Goal: Task Accomplishment & Management: Use online tool/utility

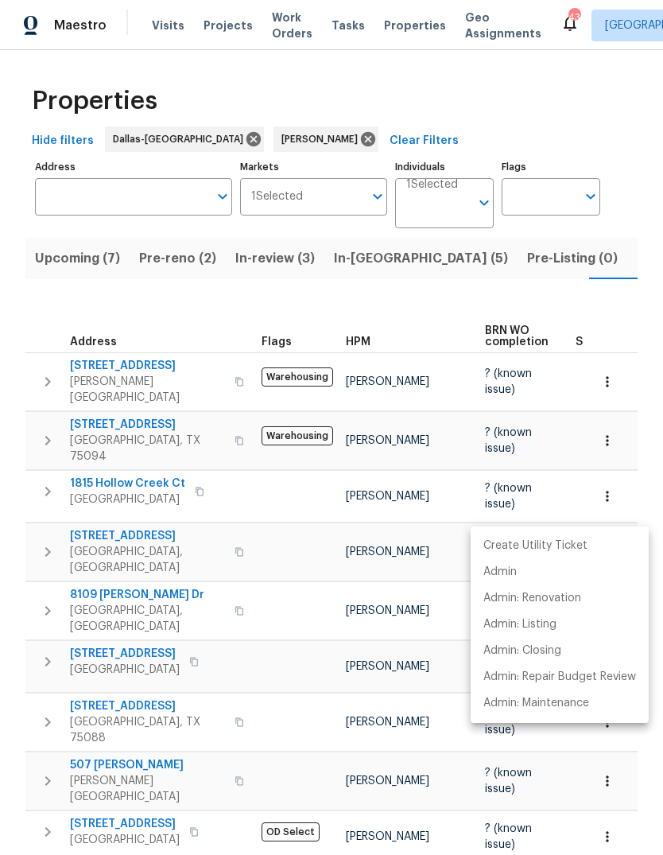
scroll to position [0, 35]
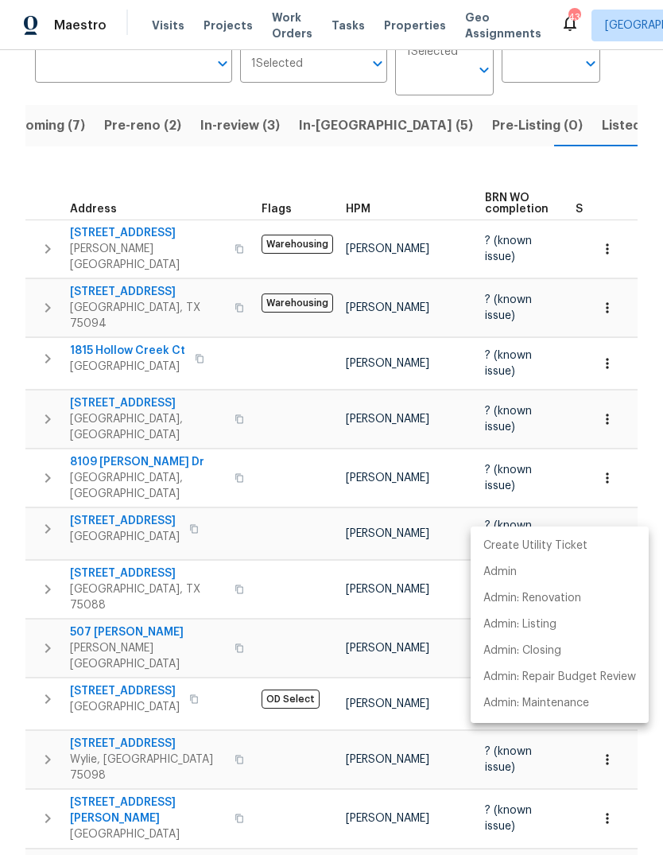
click at [268, 760] on div at bounding box center [331, 427] width 663 height 855
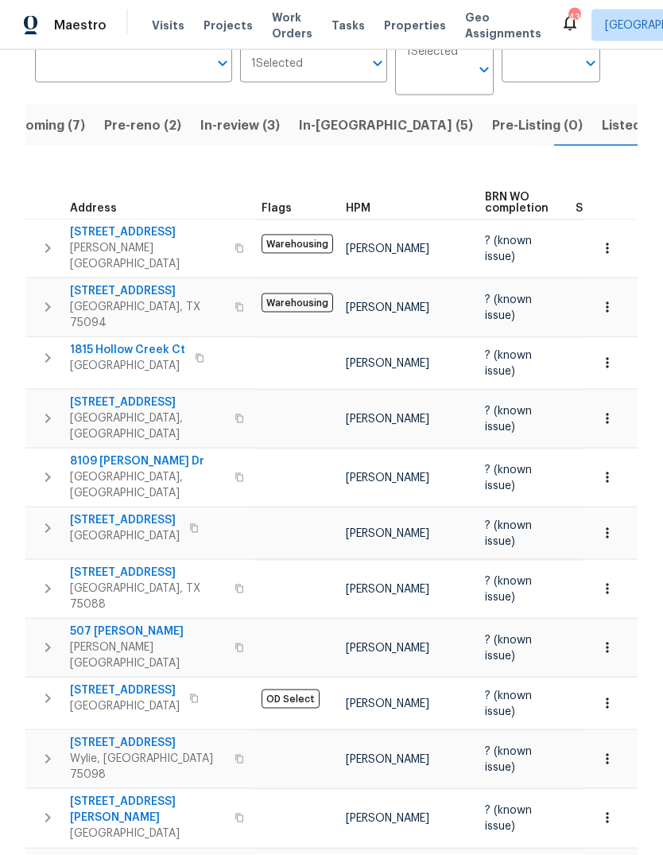
scroll to position [0, 0]
click at [602, 127] on span "Listed (29)" at bounding box center [636, 126] width 68 height 22
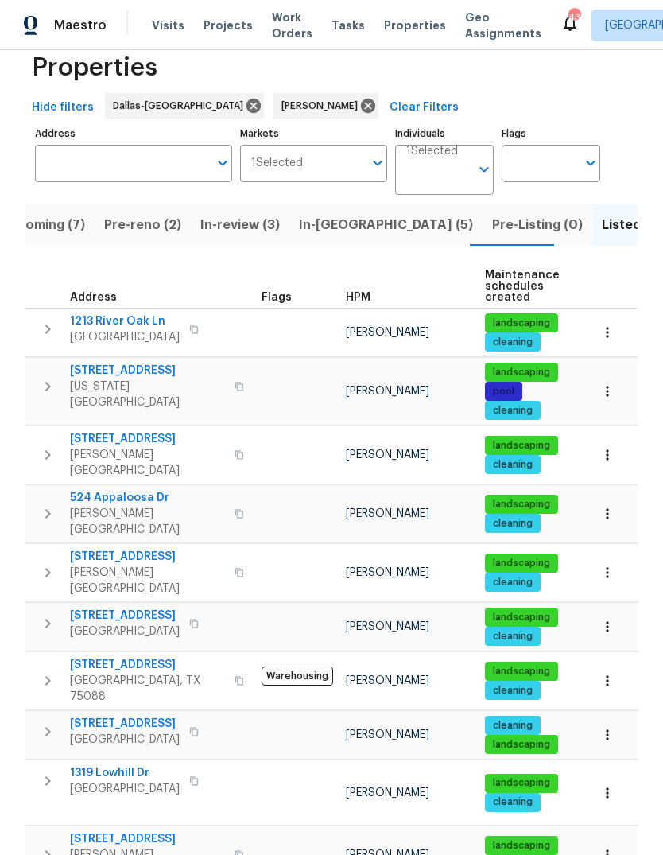
scroll to position [45, 0]
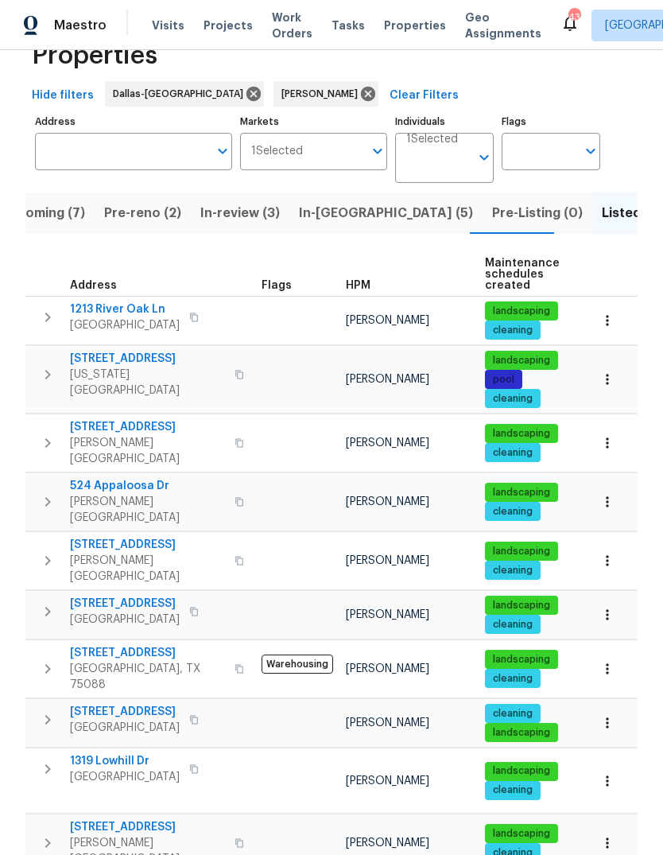
click at [126, 428] on span "[STREET_ADDRESS]" at bounding box center [147, 427] width 155 height 16
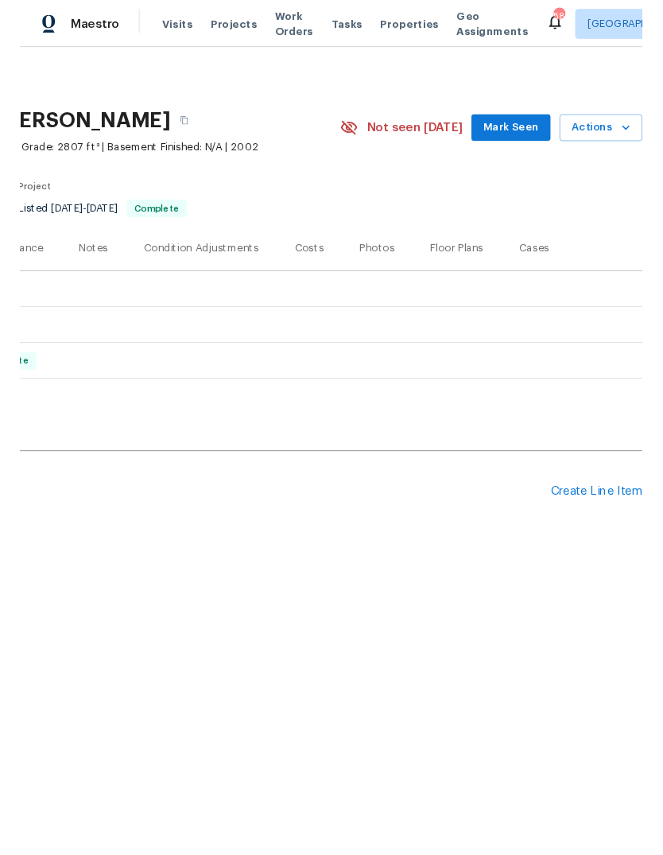
scroll to position [0, 235]
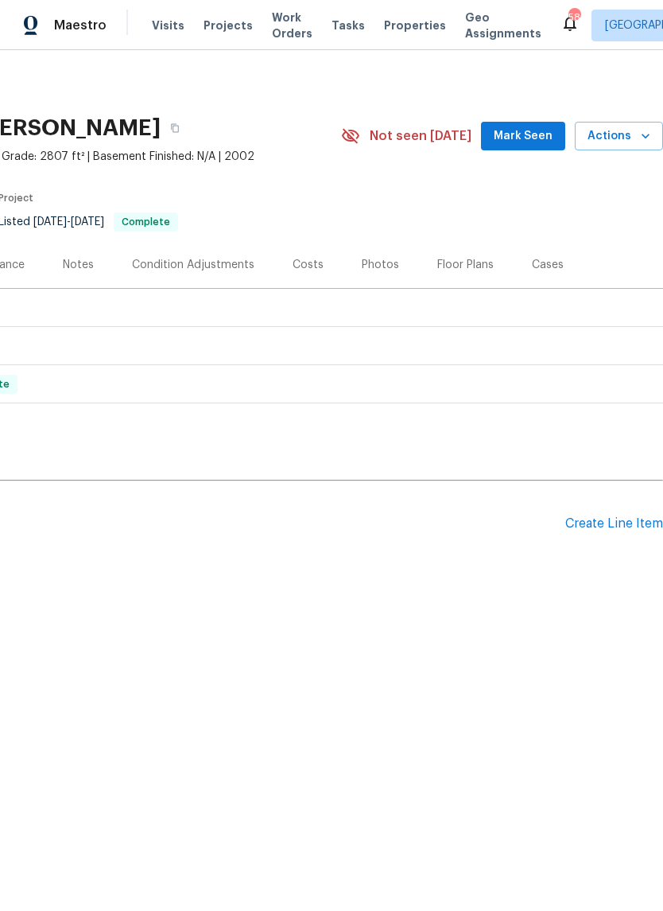
click at [631, 147] on button "Actions" at bounding box center [619, 136] width 88 height 29
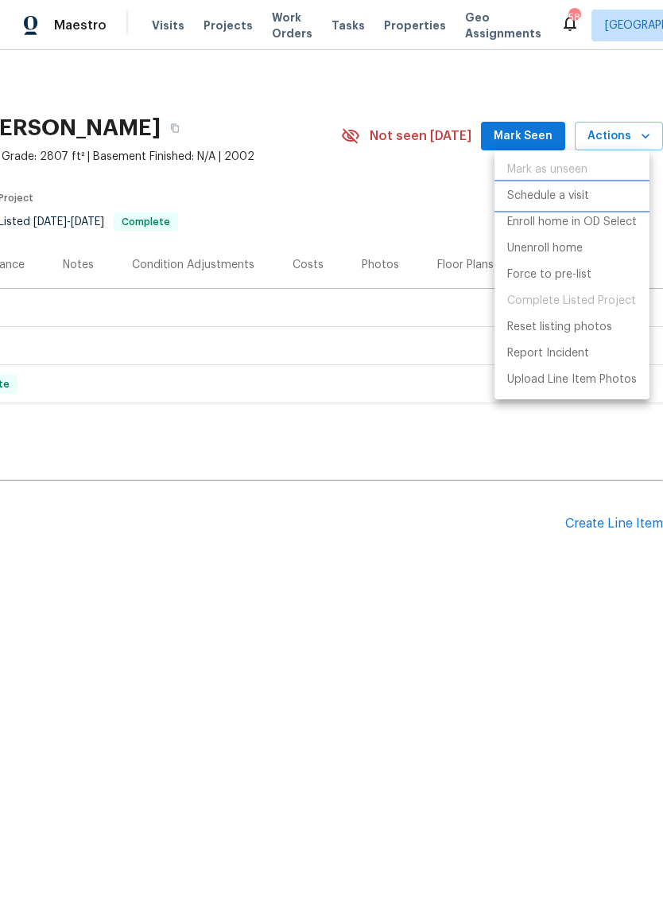
click at [575, 194] on p "Schedule a visit" at bounding box center [549, 196] width 82 height 17
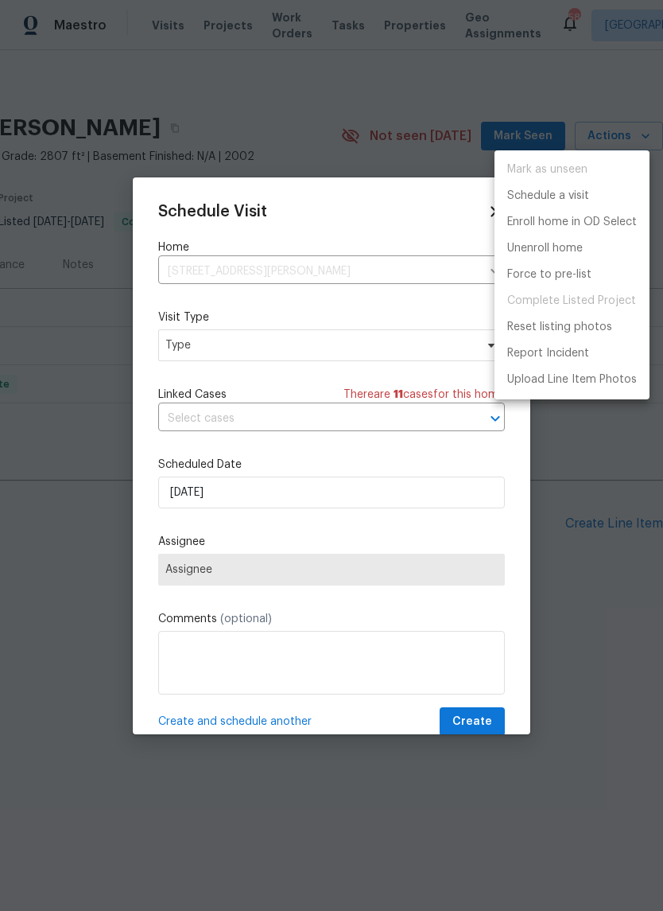
click at [329, 348] on div at bounding box center [331, 455] width 663 height 911
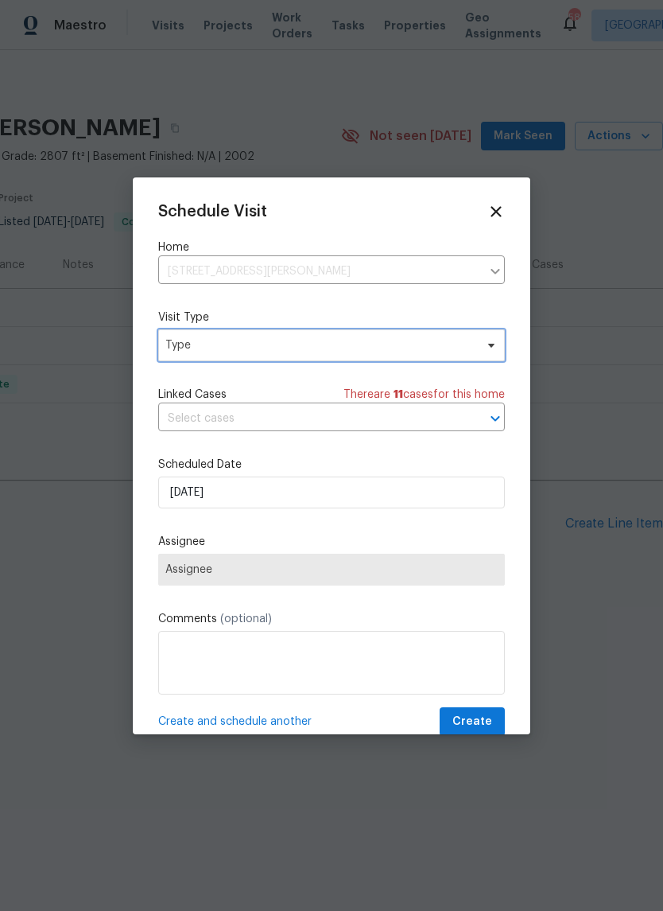
click at [360, 345] on span "Type" at bounding box center [319, 345] width 309 height 16
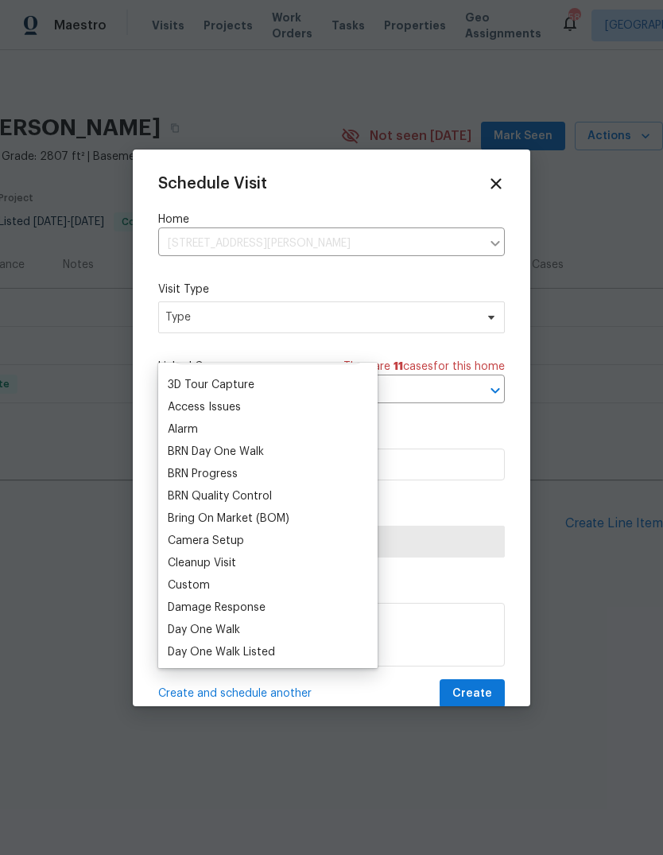
scroll to position [49, 0]
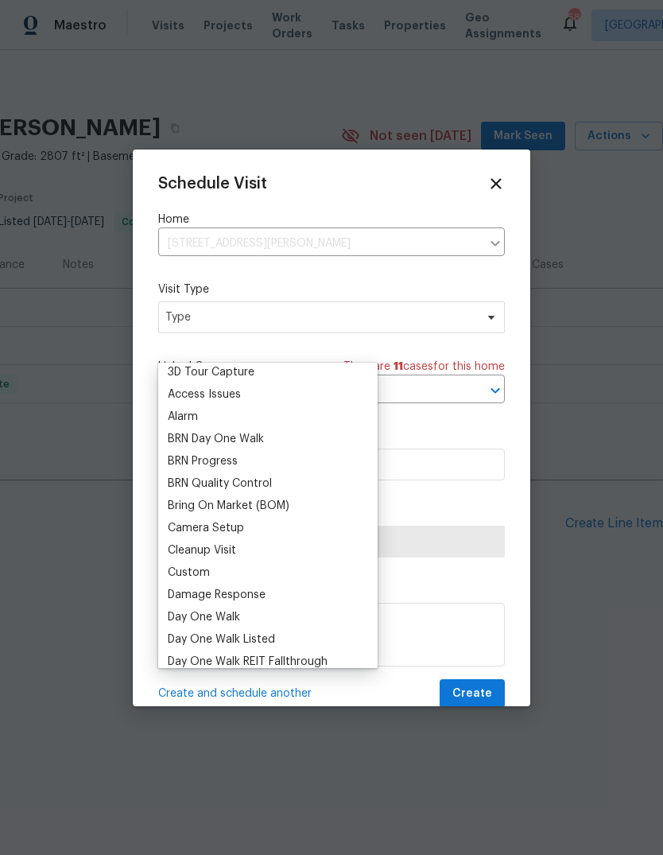
click at [271, 395] on div "Access Issues" at bounding box center [268, 394] width 210 height 22
click at [309, 394] on div "Access Issues" at bounding box center [268, 394] width 210 height 22
click at [455, 434] on label "Scheduled Date" at bounding box center [331, 437] width 347 height 16
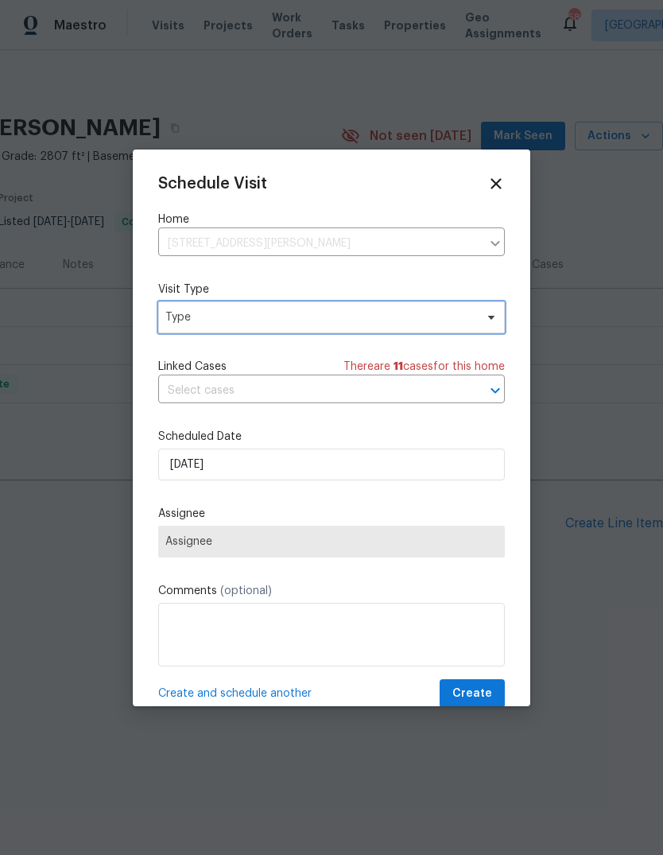
click at [451, 320] on span "Type" at bounding box center [319, 317] width 309 height 16
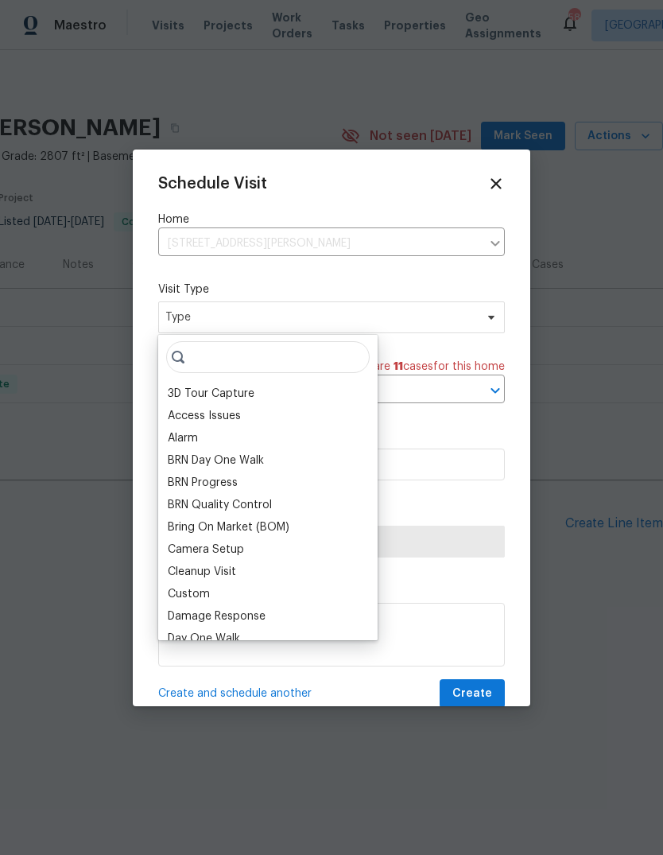
click at [228, 413] on div "Access Issues" at bounding box center [204, 416] width 73 height 16
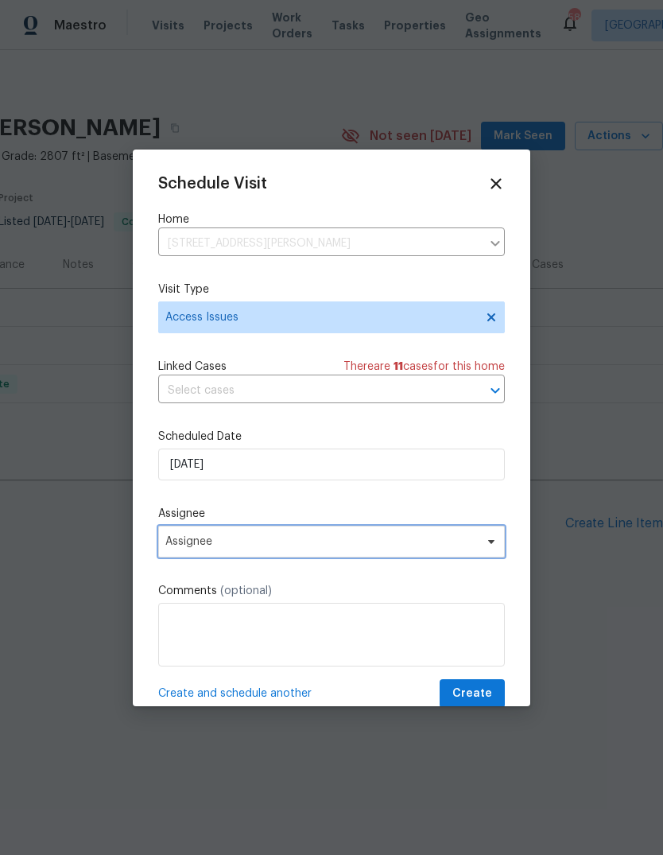
click at [325, 557] on span "Assignee" at bounding box center [331, 542] width 347 height 32
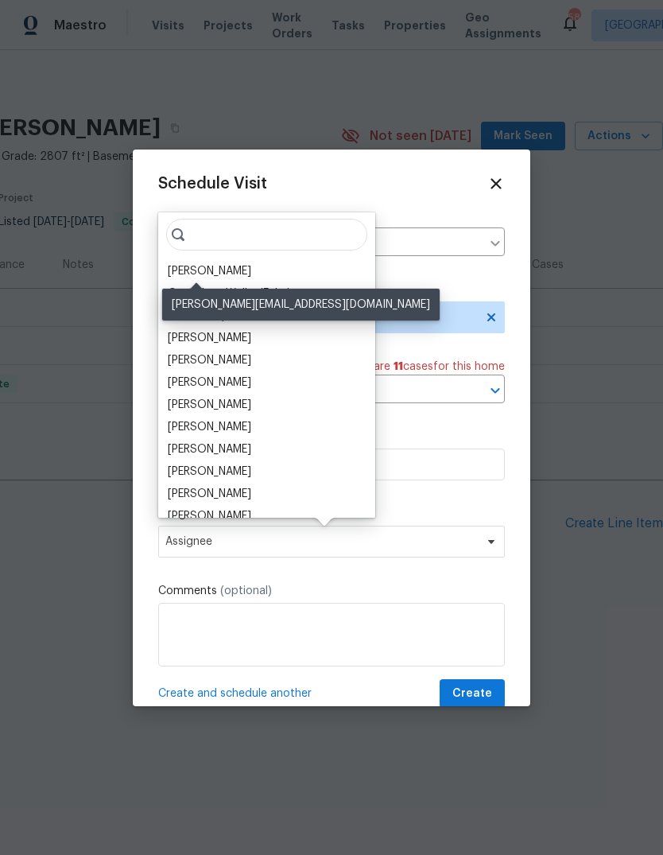
click at [198, 267] on div "[PERSON_NAME]" at bounding box center [210, 271] width 84 height 16
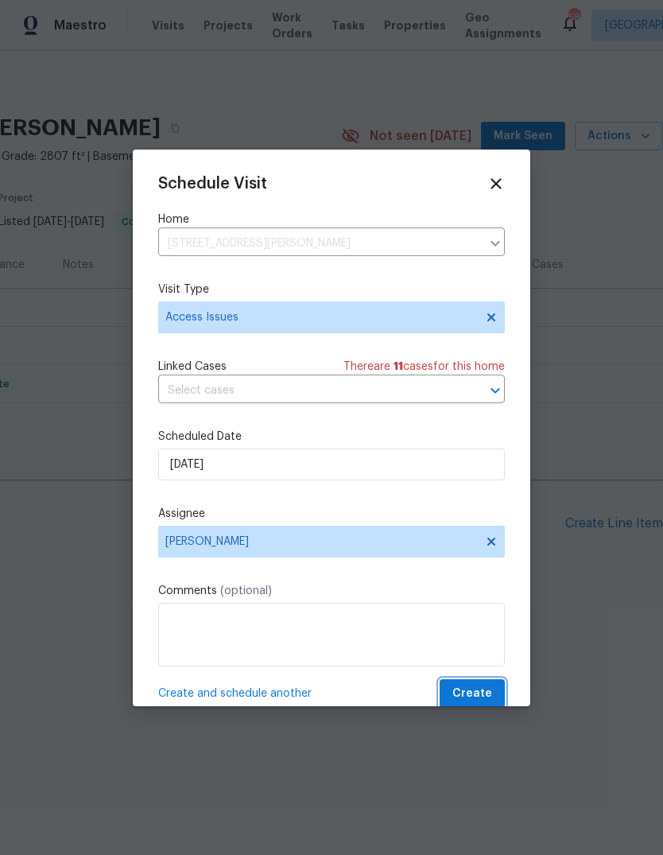
click at [470, 693] on span "Create" at bounding box center [473, 694] width 40 height 20
